Goal: Task Accomplishment & Management: Manage account settings

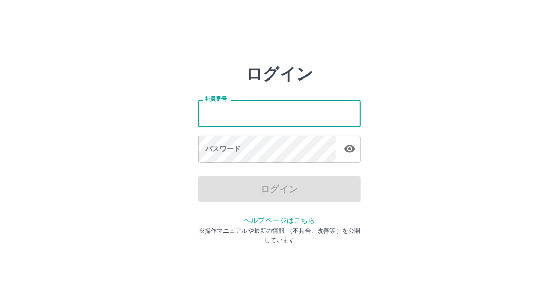
click at [249, 118] on input "社員番号" at bounding box center [279, 113] width 163 height 27
type input "*******"
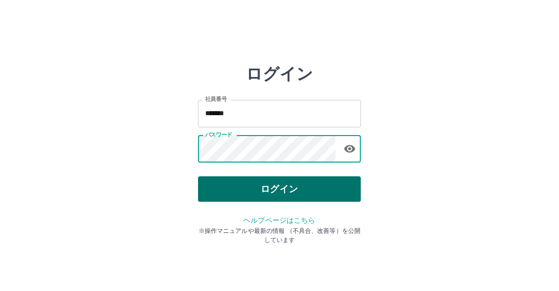
click at [303, 191] on button "ログイン" at bounding box center [279, 188] width 163 height 25
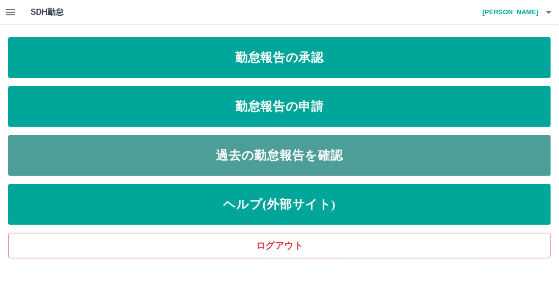
click at [311, 160] on link "過去の勤怠報告を確認" at bounding box center [279, 155] width 543 height 41
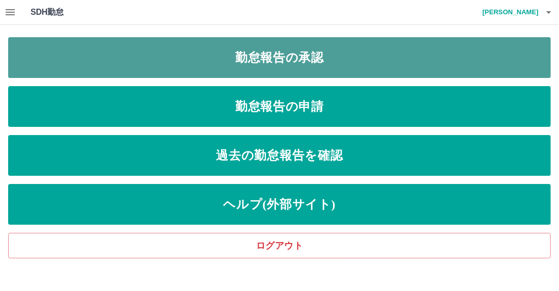
click at [354, 63] on link "勤怠報告の承認" at bounding box center [279, 57] width 543 height 41
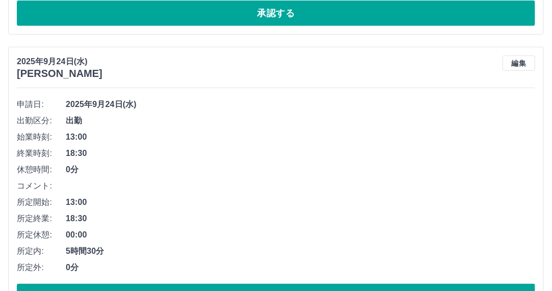
scroll to position [407, 0]
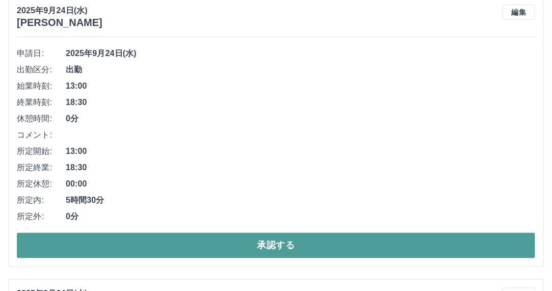
click at [251, 247] on button "承認する" at bounding box center [276, 245] width 518 height 25
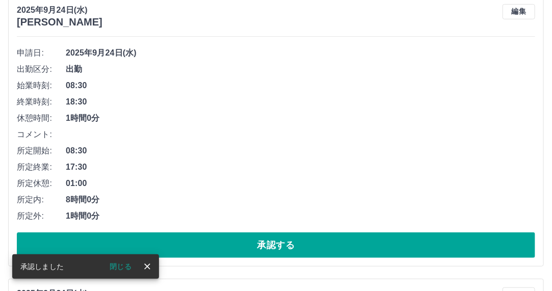
scroll to position [176, 0]
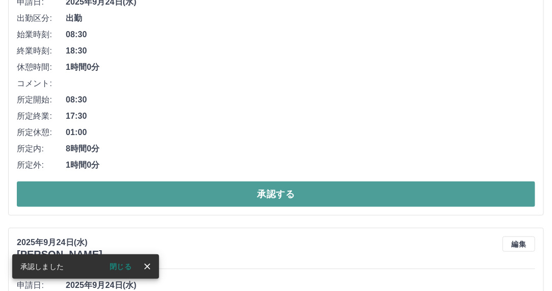
click at [243, 193] on button "承認する" at bounding box center [276, 193] width 518 height 25
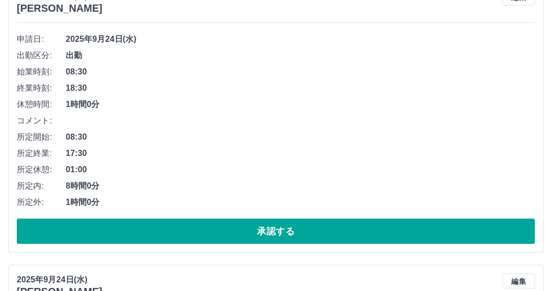
scroll to position [153, 0]
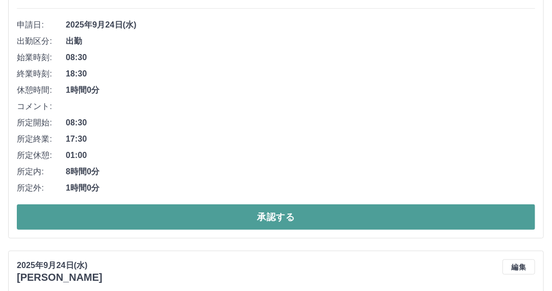
click at [317, 218] on button "承認する" at bounding box center [276, 216] width 518 height 25
click at [434, 215] on button "承認する" at bounding box center [276, 216] width 518 height 25
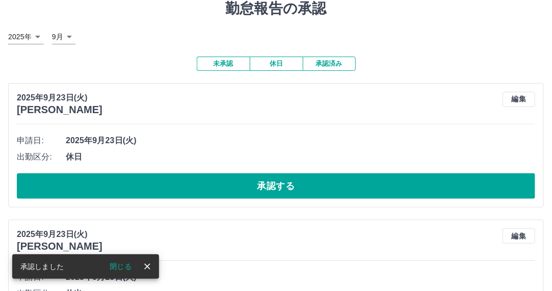
scroll to position [51, 0]
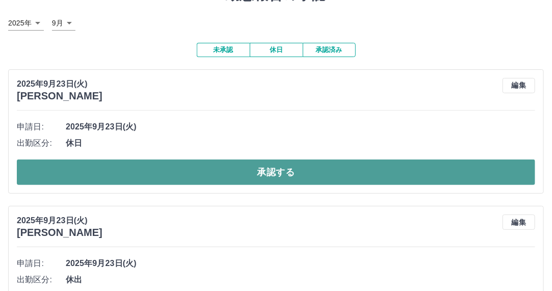
click at [366, 162] on button "承認する" at bounding box center [276, 171] width 518 height 25
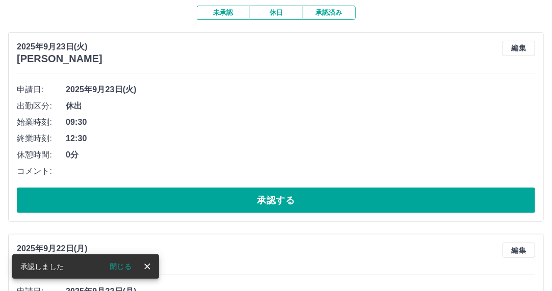
scroll to position [102, 0]
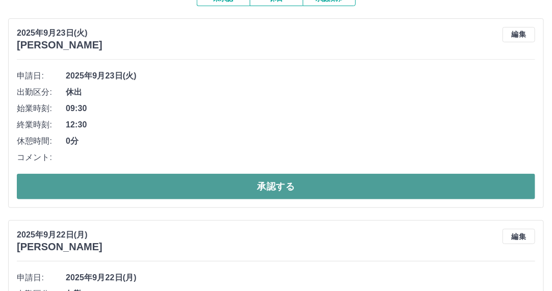
click at [307, 190] on button "承認する" at bounding box center [276, 186] width 518 height 25
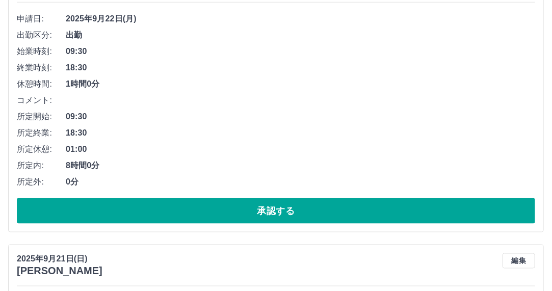
scroll to position [407, 0]
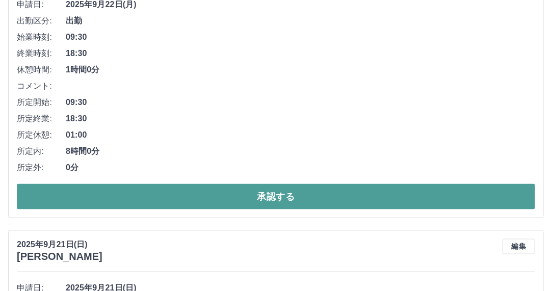
click at [327, 204] on button "承認する" at bounding box center [276, 196] width 518 height 25
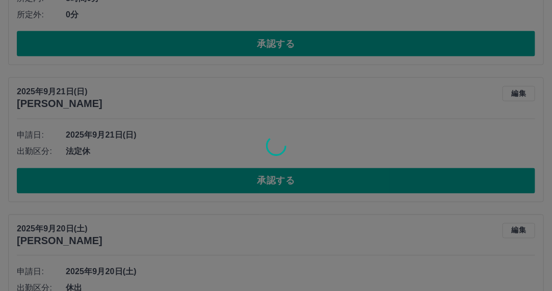
scroll to position [278, 0]
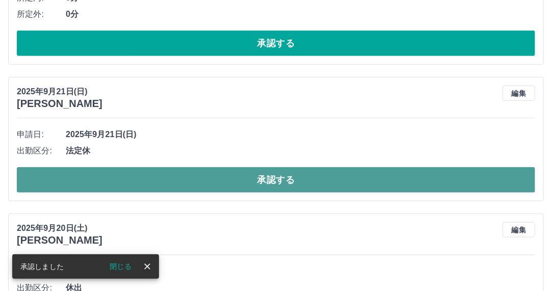
click at [347, 180] on button "承認する" at bounding box center [276, 179] width 518 height 25
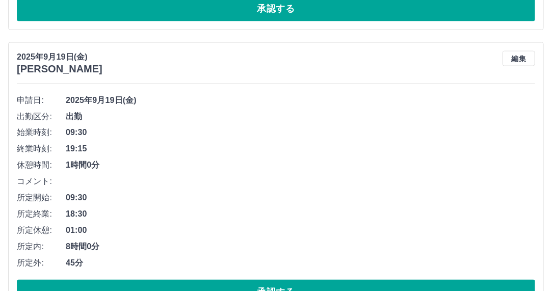
scroll to position [532, 0]
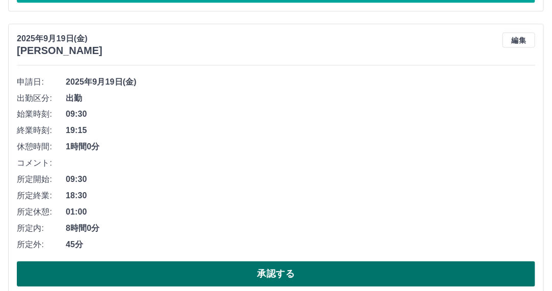
click at [182, 269] on button "承認する" at bounding box center [276, 273] width 518 height 25
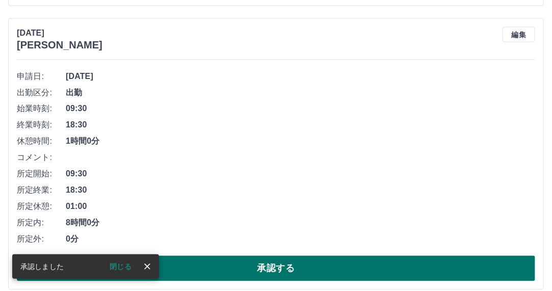
scroll to position [547, 0]
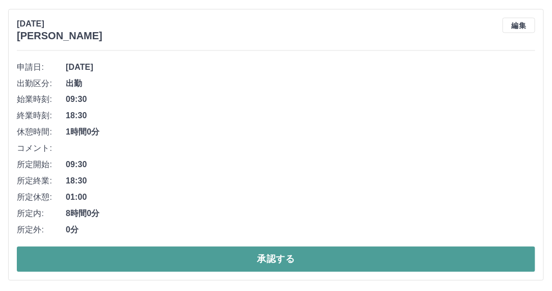
click at [206, 262] on button "承認する" at bounding box center [276, 258] width 518 height 25
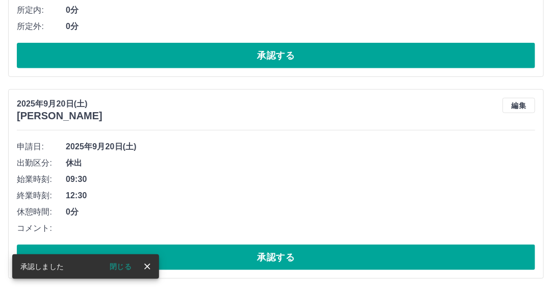
scroll to position [264, 0]
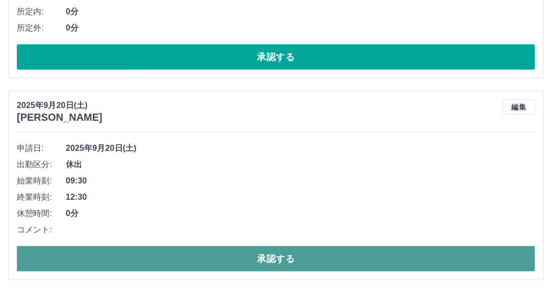
click at [229, 254] on button "承認する" at bounding box center [276, 258] width 518 height 25
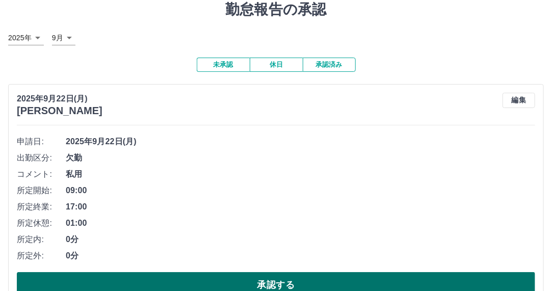
scroll to position [63, 0]
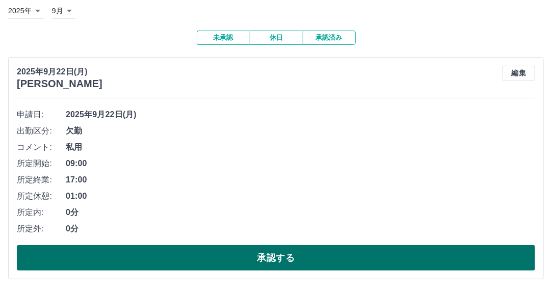
click at [202, 258] on button "承認する" at bounding box center [276, 257] width 518 height 25
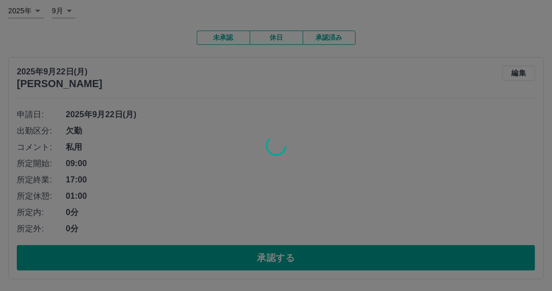
scroll to position [0, 0]
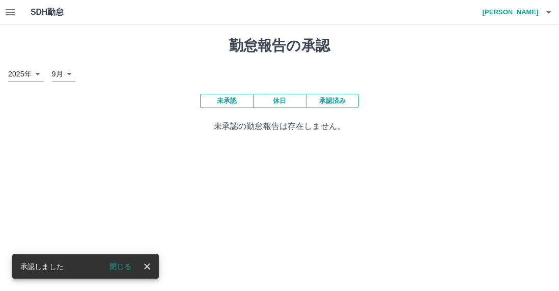
click at [12, 14] on icon "button" at bounding box center [10, 12] width 12 height 12
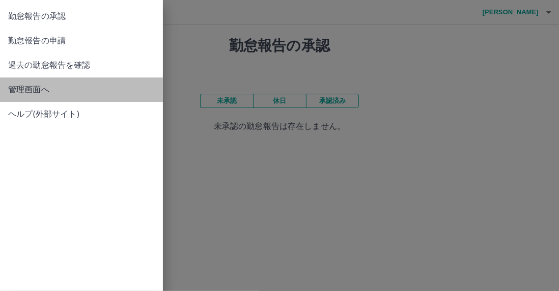
click at [102, 90] on span "管理画面へ" at bounding box center [81, 90] width 147 height 12
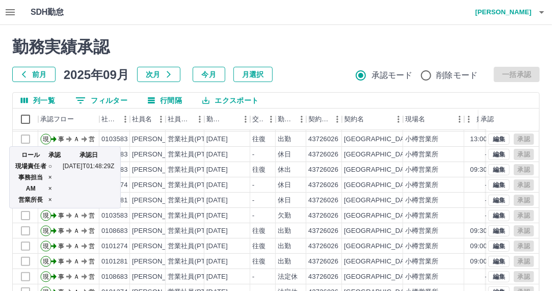
scroll to position [51, 0]
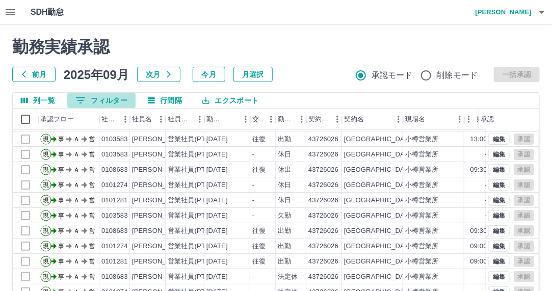
click at [99, 101] on button "0 フィルター" at bounding box center [101, 100] width 68 height 15
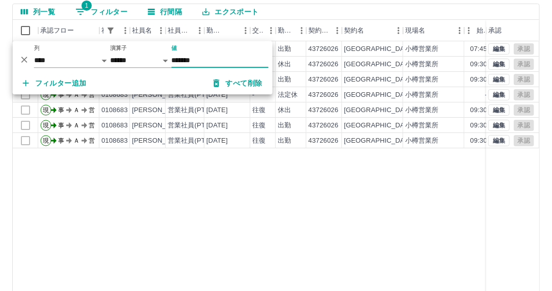
scroll to position [37, 0]
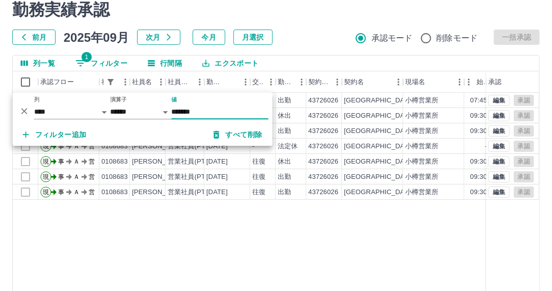
type input "*******"
click at [336, 230] on div "現 事 Ａ 営 0108683 [PERSON_NAME] 営業社員(PT契約) [DATE] 往復 出勤 43726026 [GEOGRAPHIC_DATA…" at bounding box center [457, 223] width 889 height 261
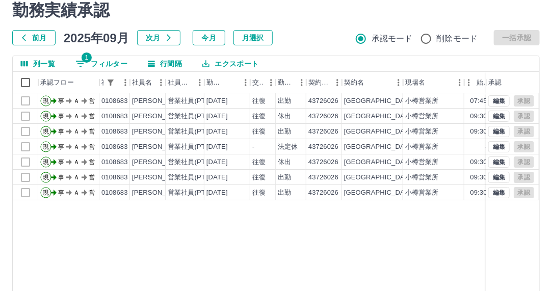
scroll to position [51, 0]
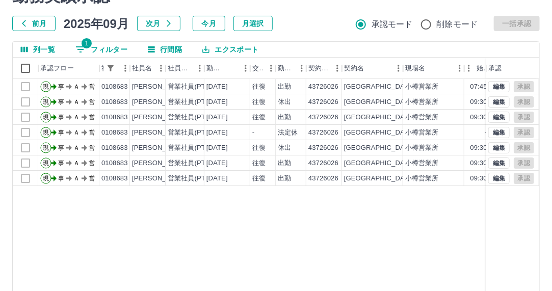
click at [175, 204] on div "現 事 Ａ 営 0108683 [PERSON_NAME] 営業社員(PT契約) [DATE] 往復 出勤 43726026 [GEOGRAPHIC_DATA…" at bounding box center [457, 209] width 889 height 261
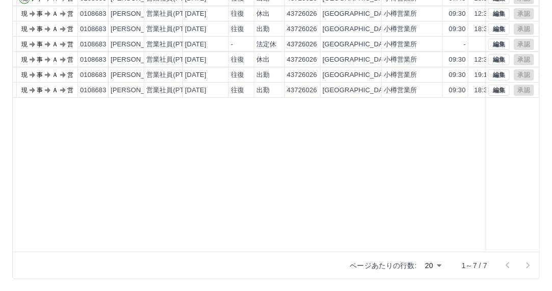
scroll to position [0, 0]
